Goal: Task Accomplishment & Management: Use online tool/utility

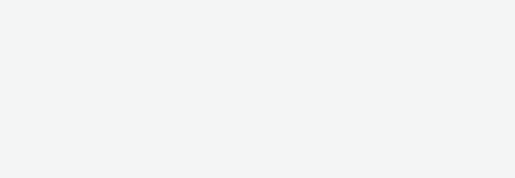
select select "2fc77e36-bb93-4aa3-9dff-dcb08e02eac6"
select select "2405a9d4-3350-4458-8d06-44f78962fa76"
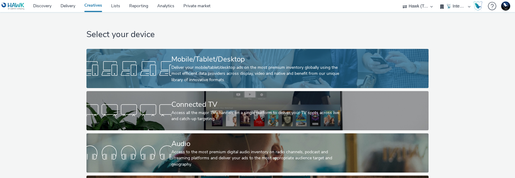
click at [200, 75] on div "Deliver your mobile/tablet/desktop ads on the most premium inventory globally u…" at bounding box center [256, 73] width 170 height 18
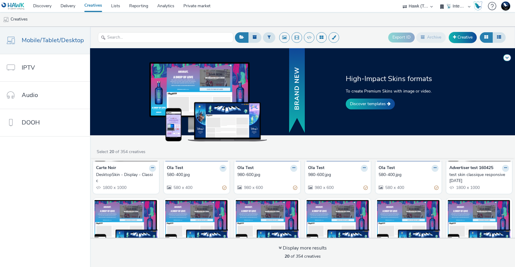
scroll to position [293, 0]
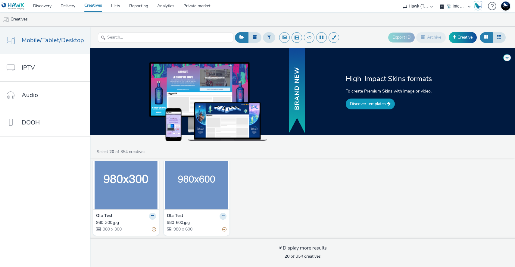
click at [380, 104] on link "Discover templates" at bounding box center [370, 103] width 49 height 11
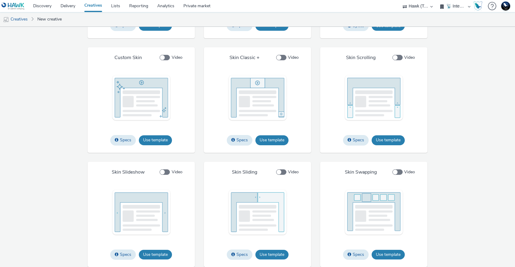
scroll to position [898, 0]
click at [388, 139] on button "Use template" at bounding box center [387, 140] width 33 height 10
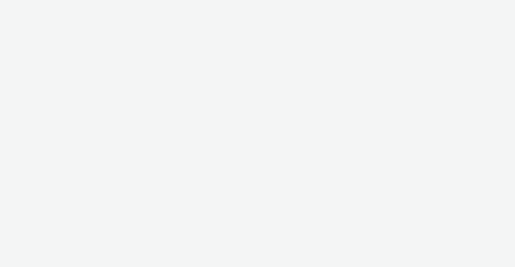
select select "2fc77e36-bb93-4aa3-9dff-dcb08e02eac6"
select select "2405a9d4-3350-4458-8d06-44f78962fa76"
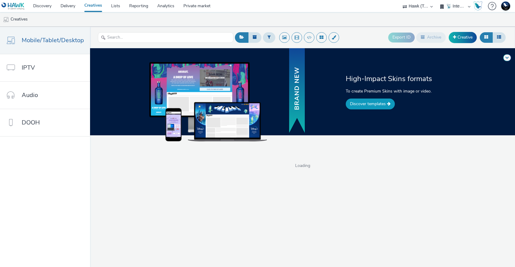
click at [365, 104] on link "Discover templates" at bounding box center [370, 103] width 49 height 11
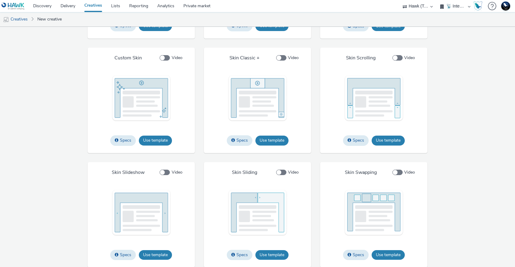
scroll to position [898, 0]
click at [286, 172] on label "Video" at bounding box center [289, 172] width 26 height 7
click at [280, 172] on input "Video" at bounding box center [278, 172] width 4 height 4
click at [286, 172] on label "Video" at bounding box center [289, 172] width 26 height 7
click at [280, 172] on input "Video" at bounding box center [278, 172] width 4 height 4
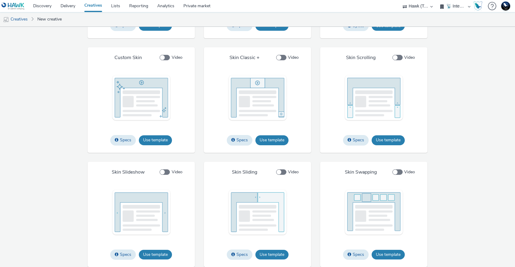
checkbox input "false"
click at [399, 56] on span at bounding box center [397, 57] width 10 height 5
click at [396, 56] on input "Video" at bounding box center [394, 58] width 4 height 4
checkbox input "true"
click at [384, 138] on button "Use template" at bounding box center [387, 140] width 33 height 10
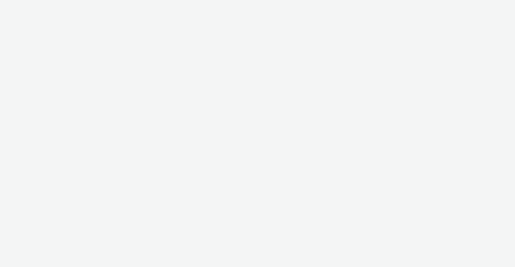
select select "2fc77e36-bb93-4aa3-9dff-dcb08e02eac6"
select select "2405a9d4-3350-4458-8d06-44f78962fa76"
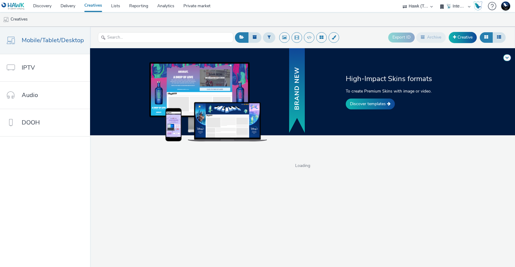
click at [372, 110] on div "High-Impact Skins formats To create Premium Skins with image or video. Discover…" at bounding box center [302, 91] width 429 height 87
click at [372, 107] on link "Discover templates" at bounding box center [370, 103] width 49 height 11
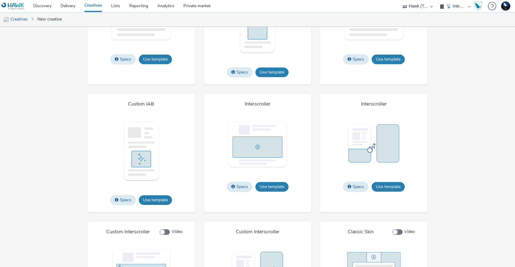
scroll to position [898, 0]
